Goal: Check status: Check status

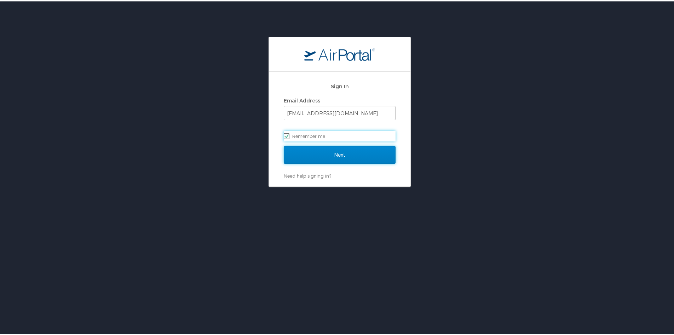
click at [322, 153] on input "Next" at bounding box center [340, 153] width 112 height 18
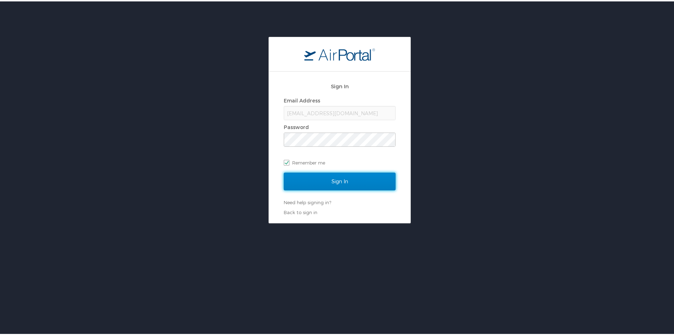
click at [329, 181] on input "Sign In" at bounding box center [340, 180] width 112 height 18
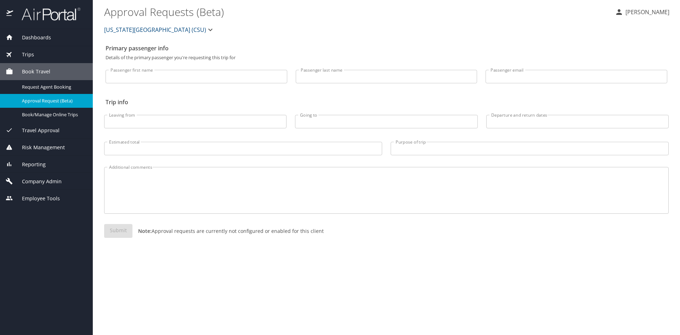
click at [21, 52] on span "Trips" at bounding box center [23, 55] width 21 height 8
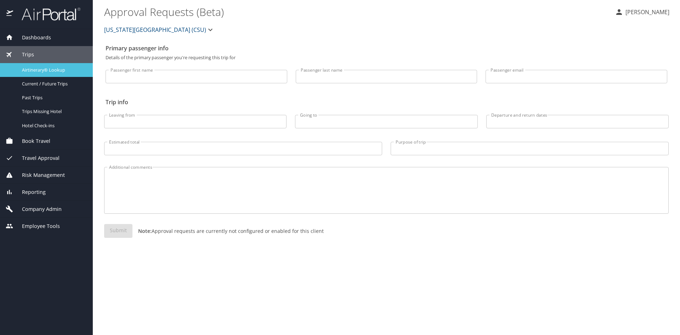
click at [34, 67] on span "Airtinerary® Lookup" at bounding box center [53, 70] width 62 height 7
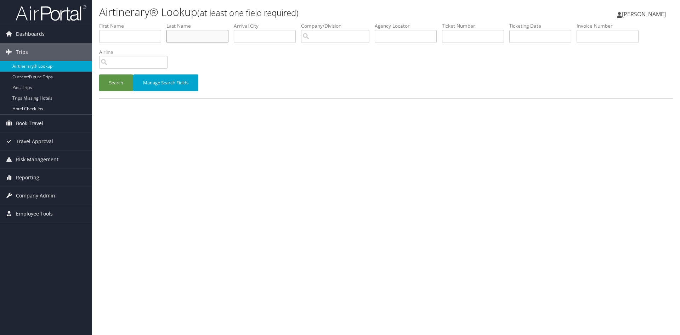
click at [193, 41] on input "text" at bounding box center [197, 36] width 62 height 13
click at [455, 41] on input "text" at bounding box center [473, 36] width 62 height 13
paste input "8900897922677"
click at [99, 74] on button "Search" at bounding box center [116, 82] width 34 height 17
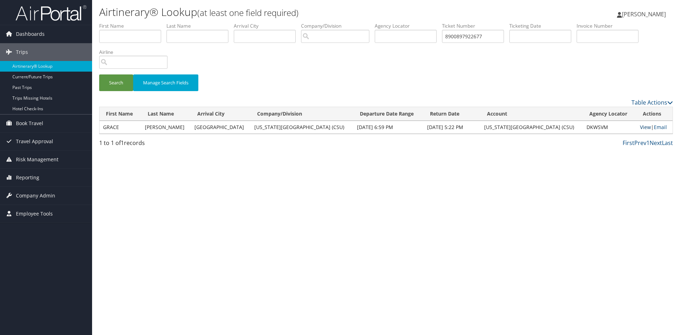
click at [640, 126] on link "View" at bounding box center [645, 127] width 11 height 7
paste input "309734"
drag, startPoint x: 503, startPoint y: 39, endPoint x: 425, endPoint y: 40, distance: 78.3
click at [433, 22] on ul "First Name Last Name Departure City Arrival City Company/Division Airport/City …" at bounding box center [386, 22] width 574 height 0
click at [116, 84] on button "Search" at bounding box center [116, 82] width 34 height 17
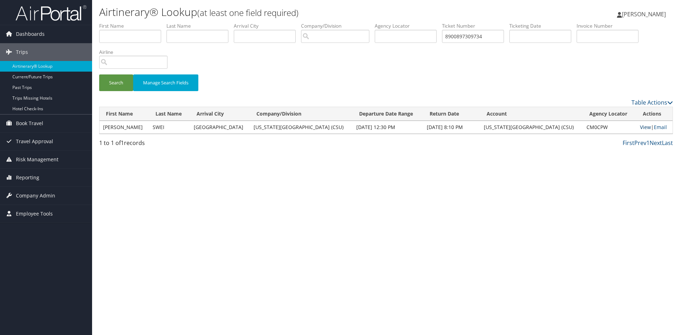
click at [640, 126] on link "View" at bounding box center [645, 127] width 11 height 7
paste input "288802"
type input "8900897288802"
click at [109, 89] on button "Search" at bounding box center [116, 82] width 34 height 17
click at [640, 126] on link "View" at bounding box center [645, 127] width 11 height 7
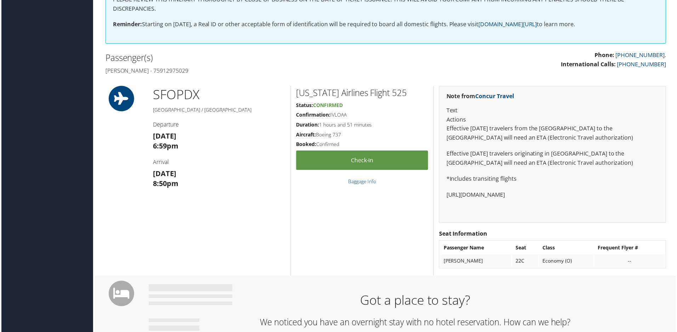
scroll to position [170, 0]
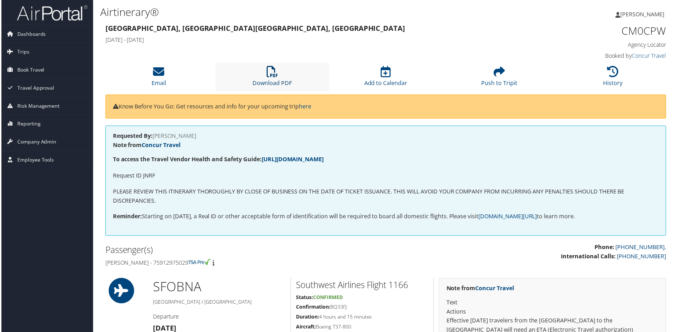
click at [271, 76] on icon at bounding box center [271, 71] width 11 height 11
